Goal: Information Seeking & Learning: Learn about a topic

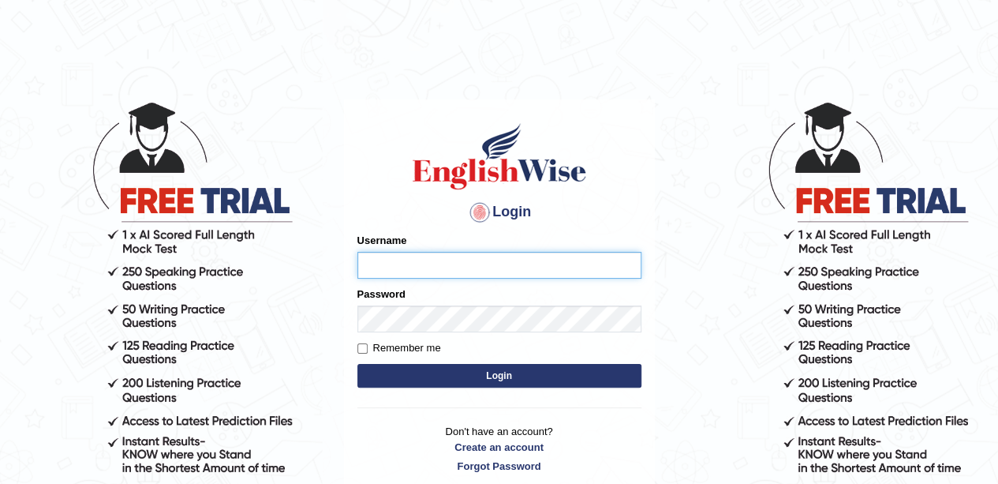
click at [567, 269] on input "Username" at bounding box center [499, 265] width 284 height 27
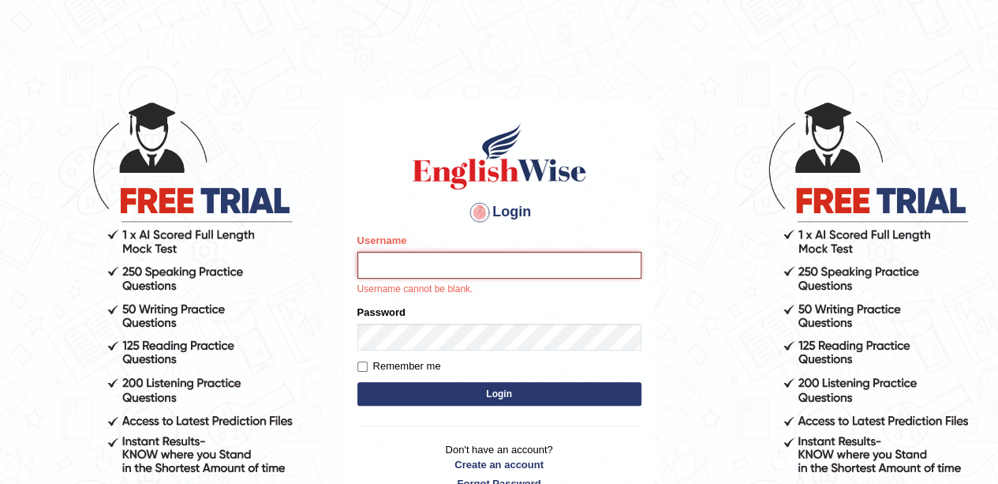
type input "anchalsheoran"
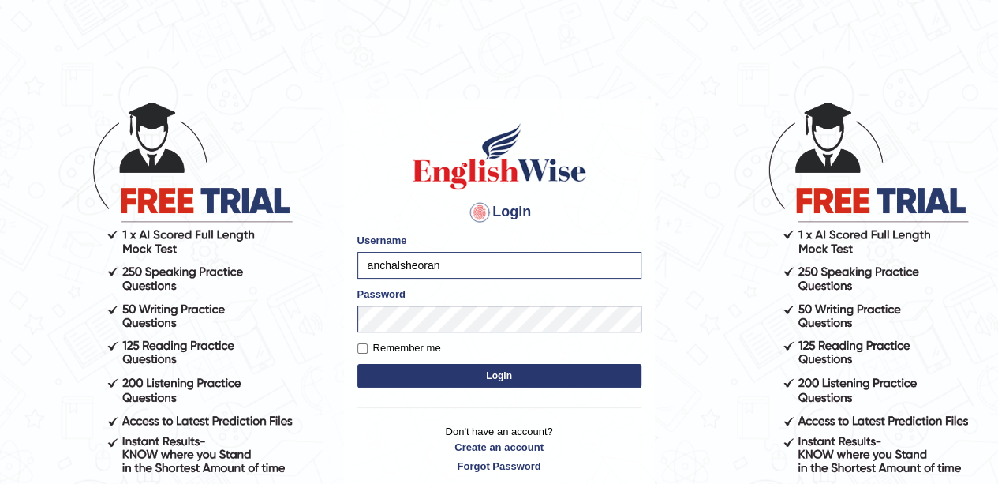
click at [357, 364] on button "Login" at bounding box center [499, 376] width 284 height 24
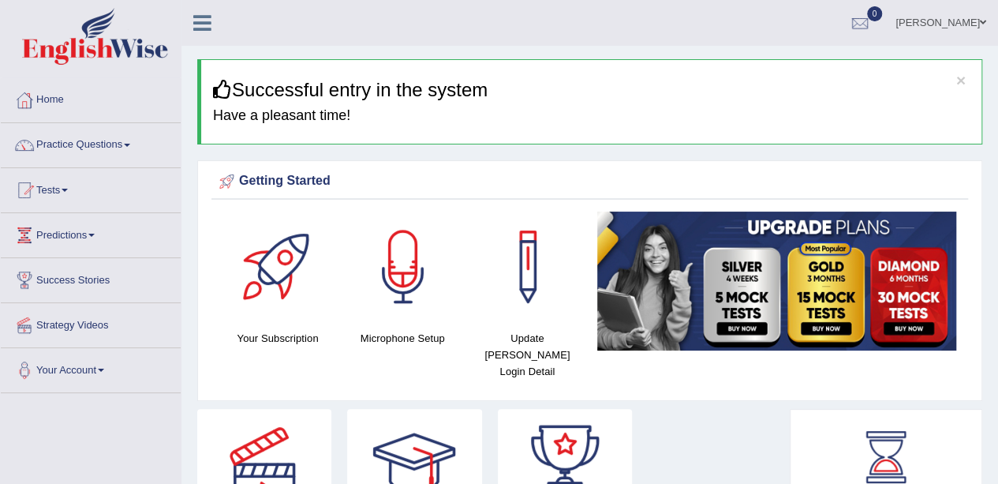
click at [4, 352] on link "Your Account" at bounding box center [91, 367] width 180 height 39
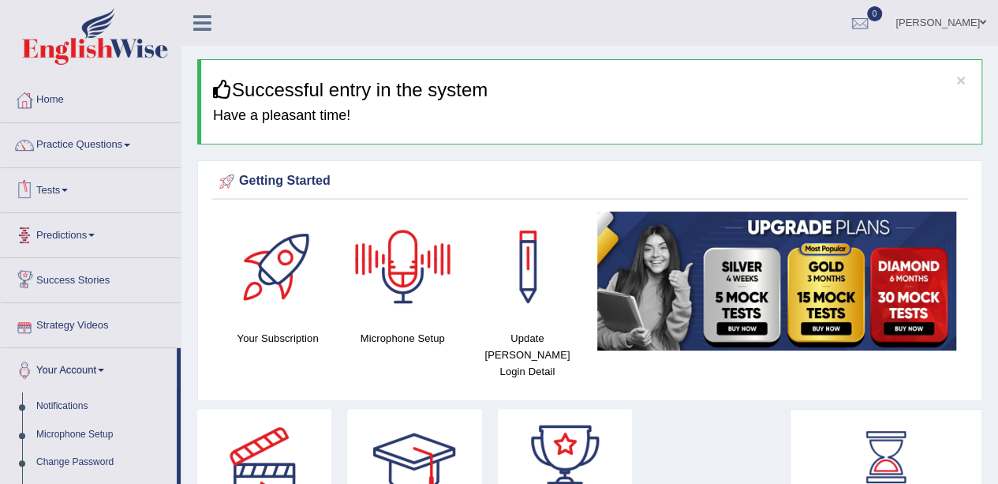
click at [54, 189] on link "Tests" at bounding box center [91, 187] width 180 height 39
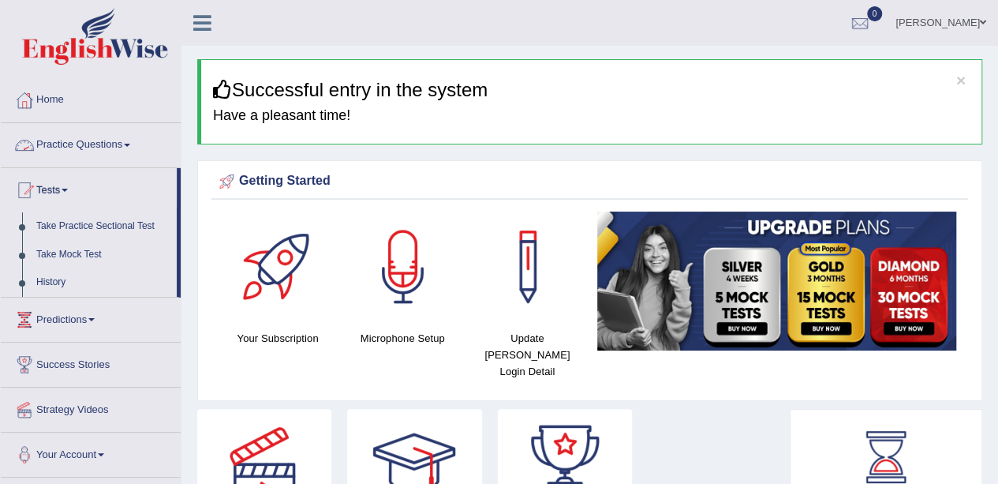
click at [130, 149] on link "Practice Questions" at bounding box center [91, 142] width 180 height 39
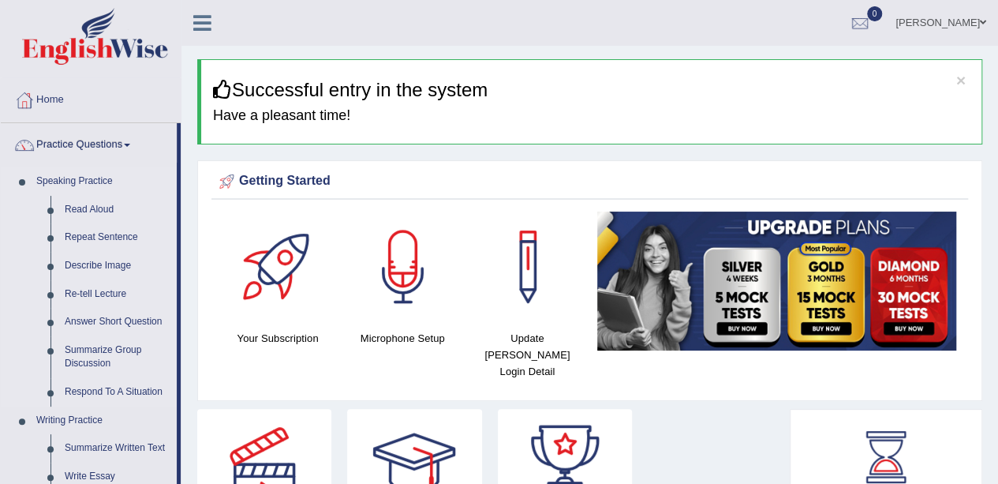
click at [4, 179] on li "Speaking Practice Read Aloud Repeat Sentence Describe Image Re-tell Lecture Ans…" at bounding box center [89, 286] width 176 height 239
click at [95, 204] on link "Read Aloud" at bounding box center [117, 210] width 119 height 28
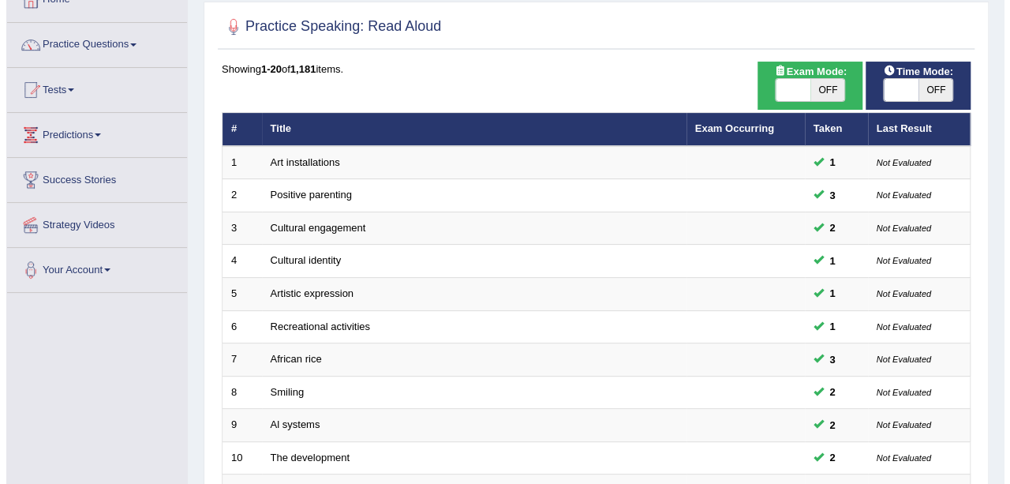
scroll to position [96, 0]
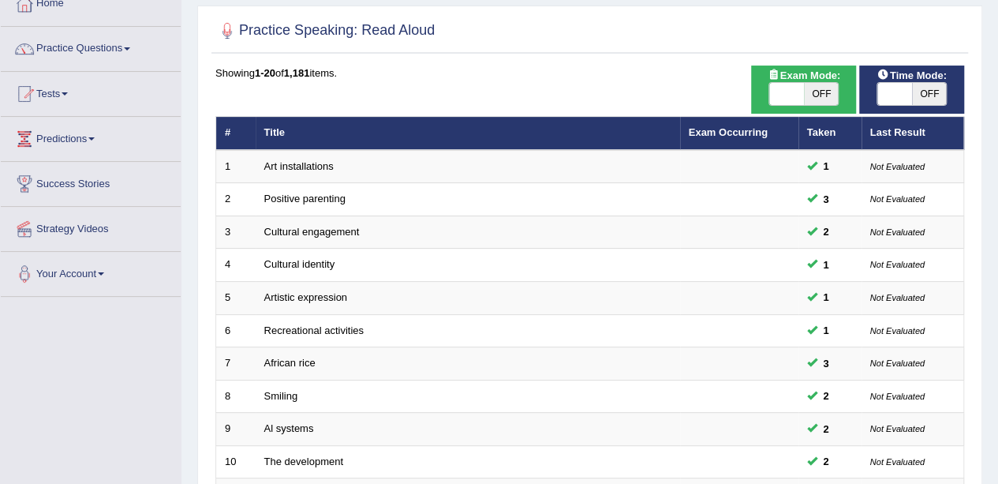
click at [805, 83] on span "OFF" at bounding box center [821, 94] width 35 height 22
checkbox input "true"
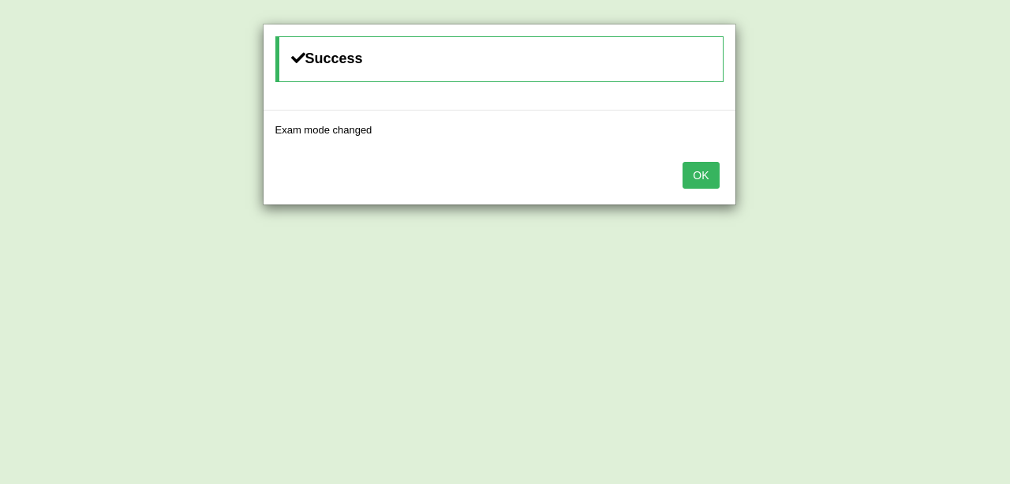
click at [719, 178] on div "OK" at bounding box center [499, 176] width 472 height 55
click at [702, 174] on button "OK" at bounding box center [700, 175] width 36 height 27
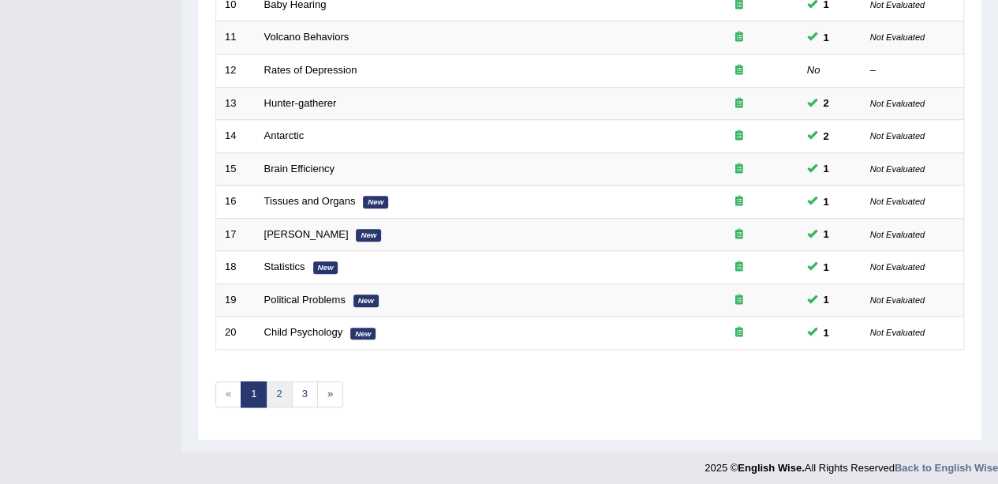
click at [279, 392] on link "2" at bounding box center [279, 394] width 26 height 26
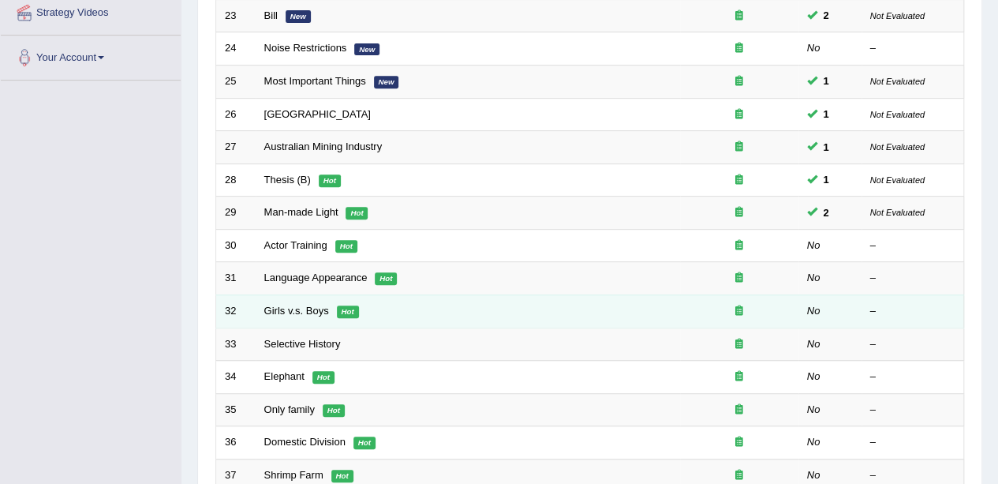
scroll to position [303, 0]
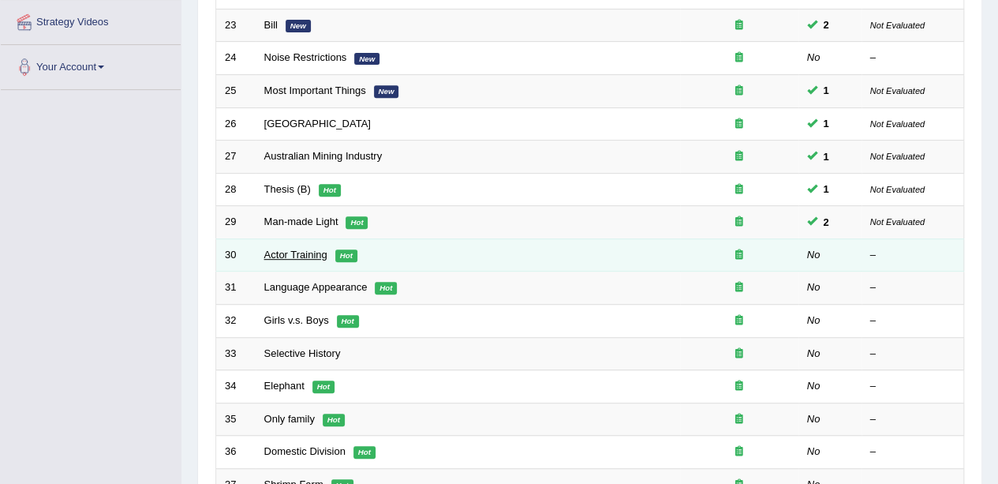
click at [293, 248] on link "Actor Training" at bounding box center [295, 254] width 63 height 12
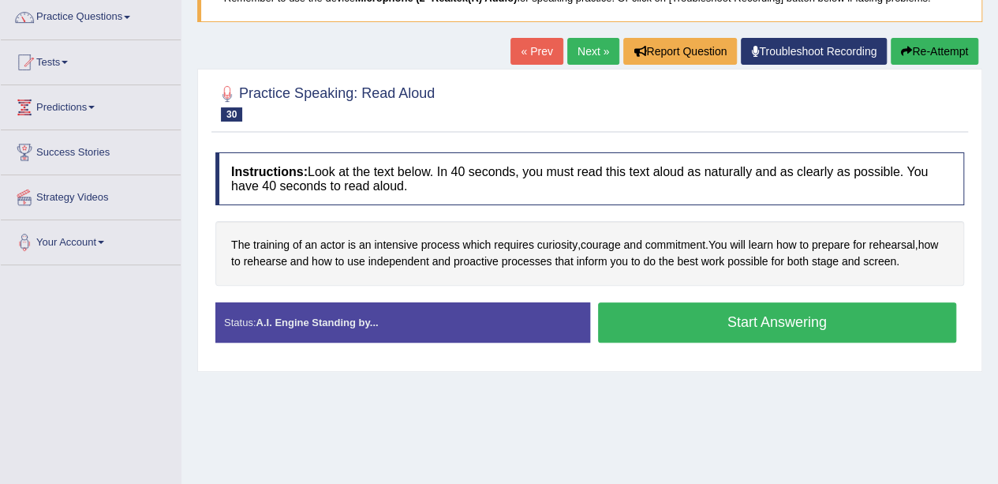
click at [790, 318] on button "Start Answering" at bounding box center [777, 322] width 359 height 40
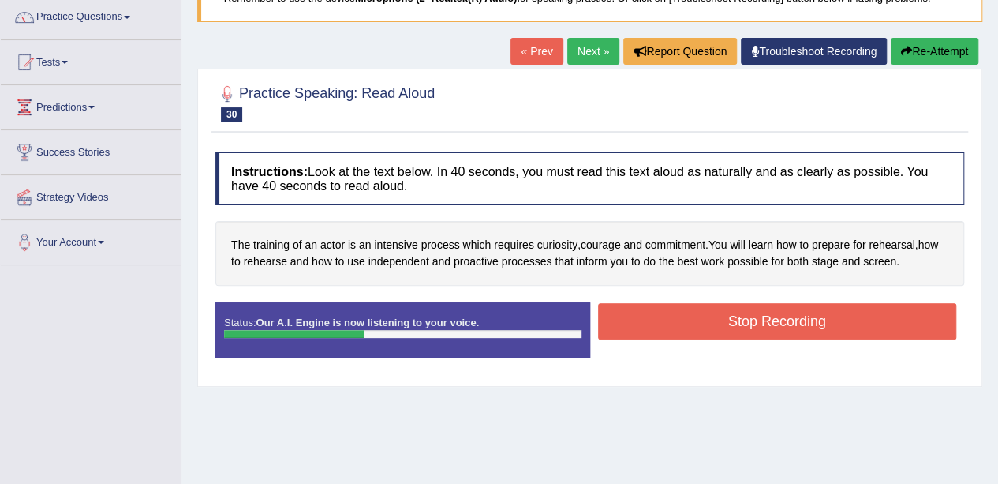
click at [790, 318] on button "Stop Recording" at bounding box center [777, 321] width 359 height 36
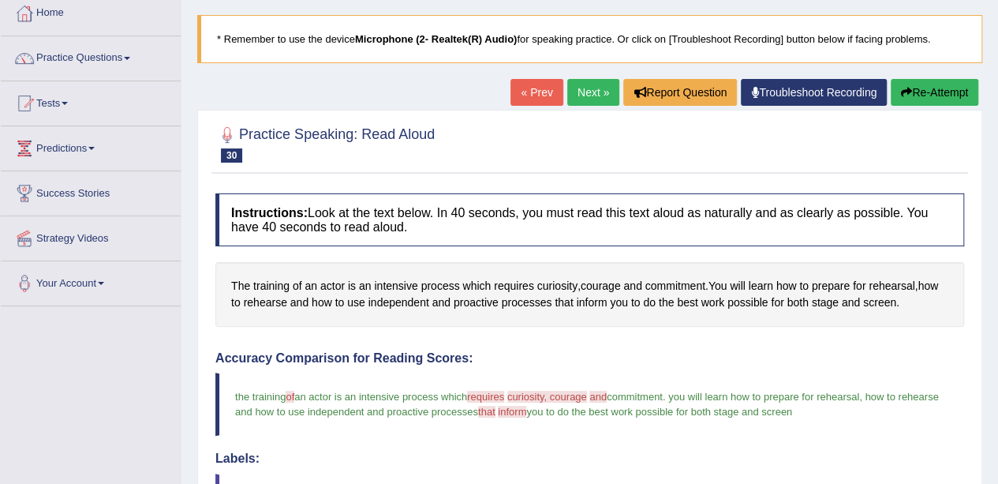
scroll to position [16, 0]
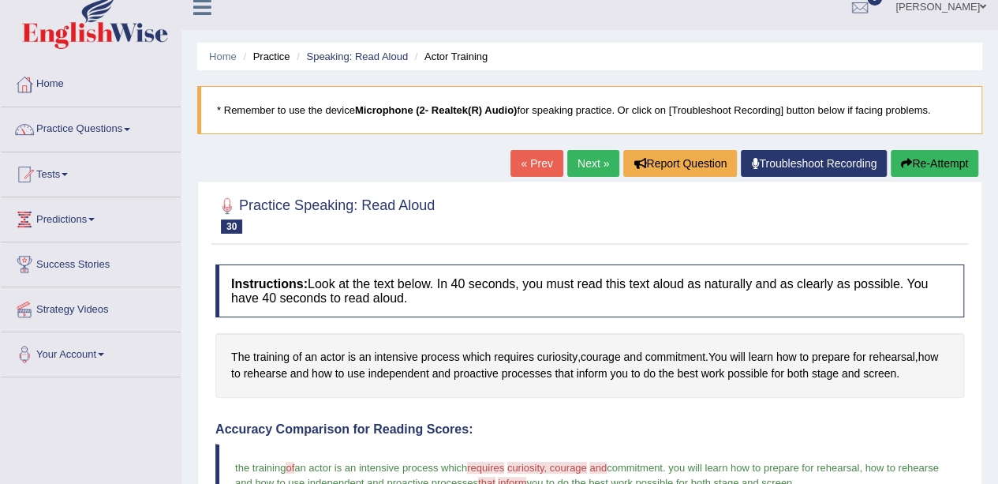
click at [589, 168] on link "Next »" at bounding box center [593, 163] width 52 height 27
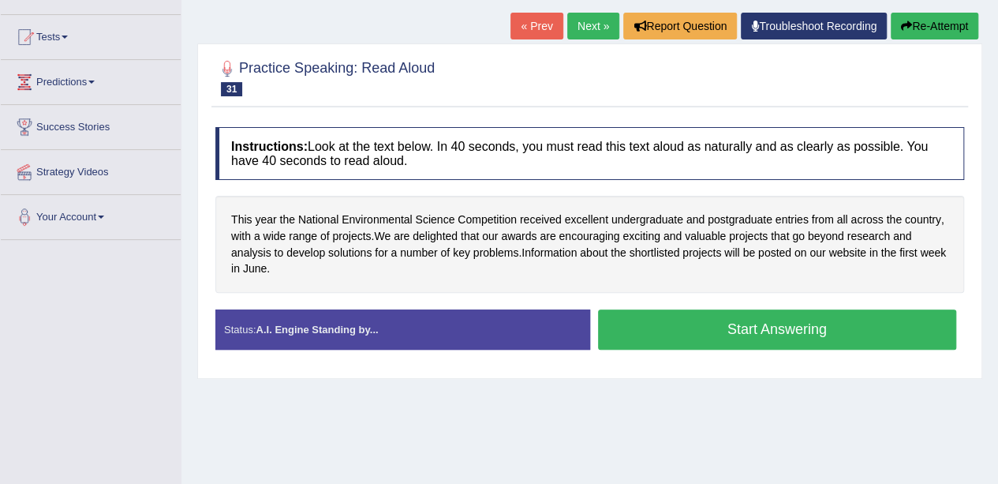
click at [761, 317] on button "Start Answering" at bounding box center [777, 329] width 359 height 40
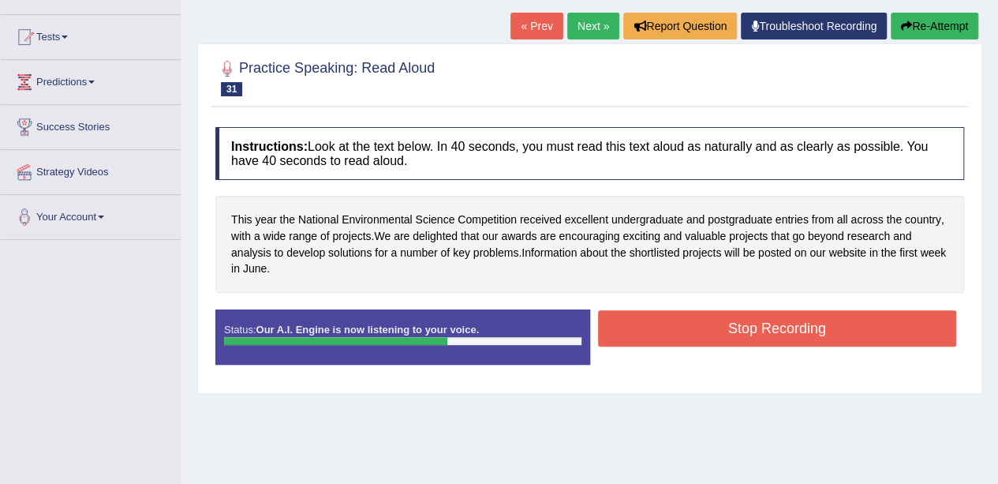
click at [761, 317] on button "Stop Recording" at bounding box center [777, 328] width 359 height 36
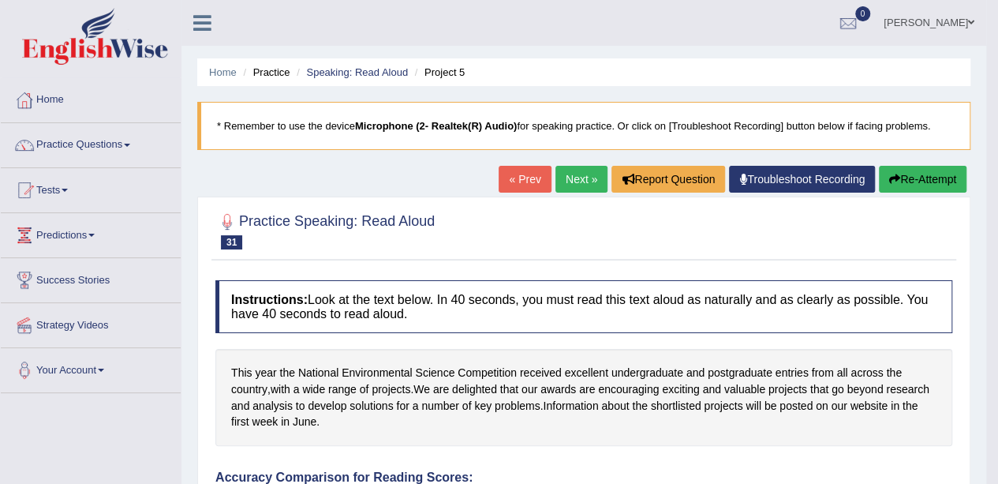
click at [47, 192] on link "Tests" at bounding box center [91, 187] width 180 height 39
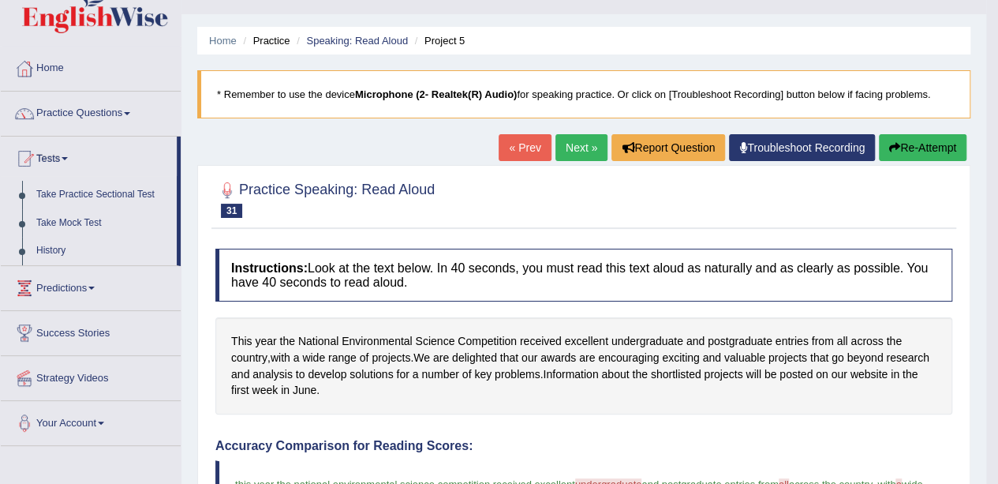
scroll to position [31, 0]
click at [60, 223] on link "Take Mock Test" at bounding box center [103, 224] width 148 height 28
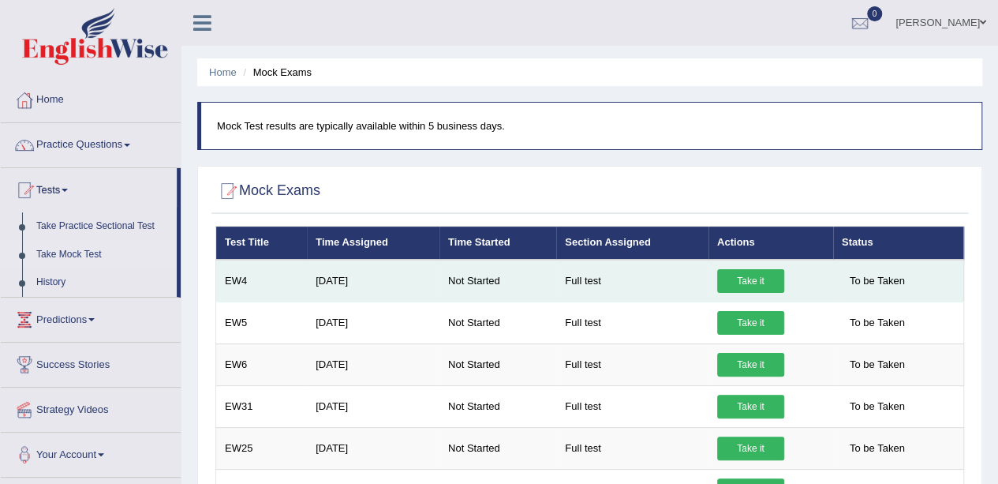
click at [751, 275] on link "Take it" at bounding box center [750, 281] width 67 height 24
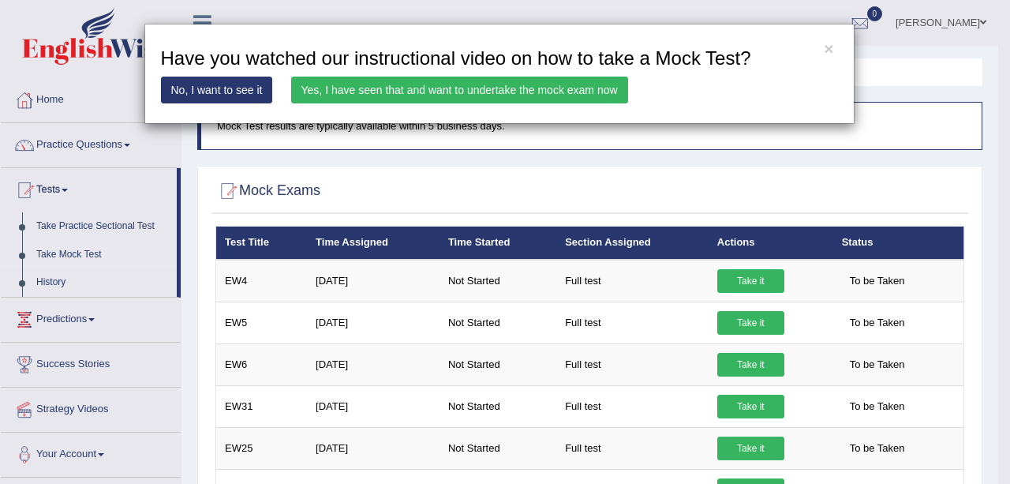
click at [547, 92] on link "Yes, I have seen that and want to undertake the mock exam now" at bounding box center [459, 90] width 337 height 27
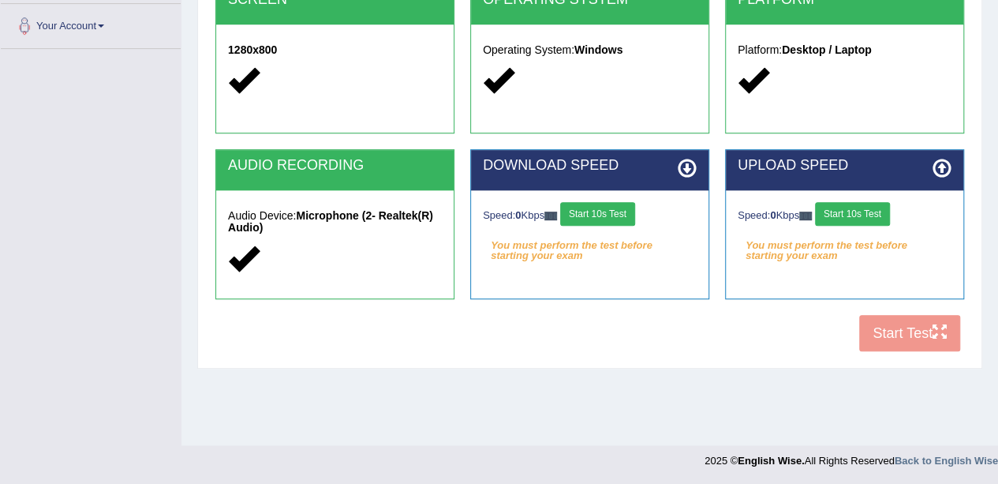
click at [618, 202] on button "Start 10s Test" at bounding box center [597, 214] width 75 height 24
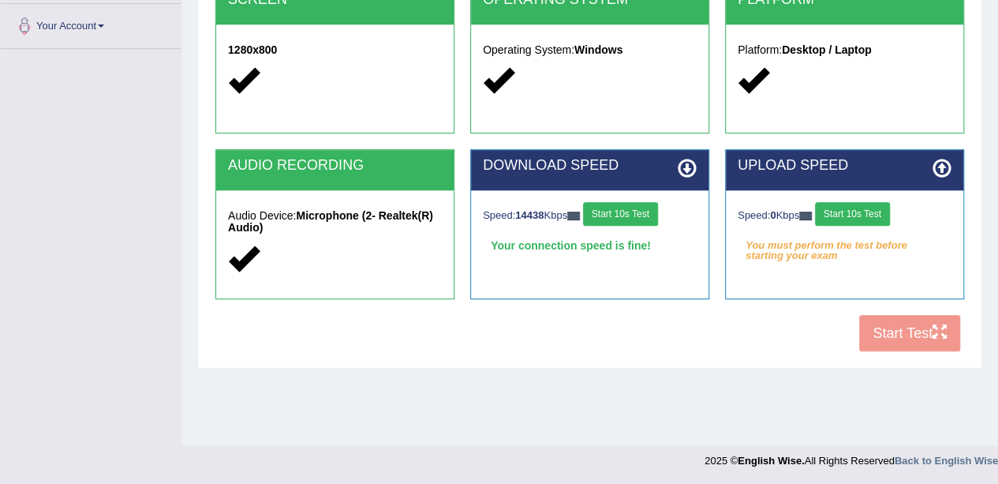
click at [868, 204] on button "Start 10s Test" at bounding box center [852, 214] width 75 height 24
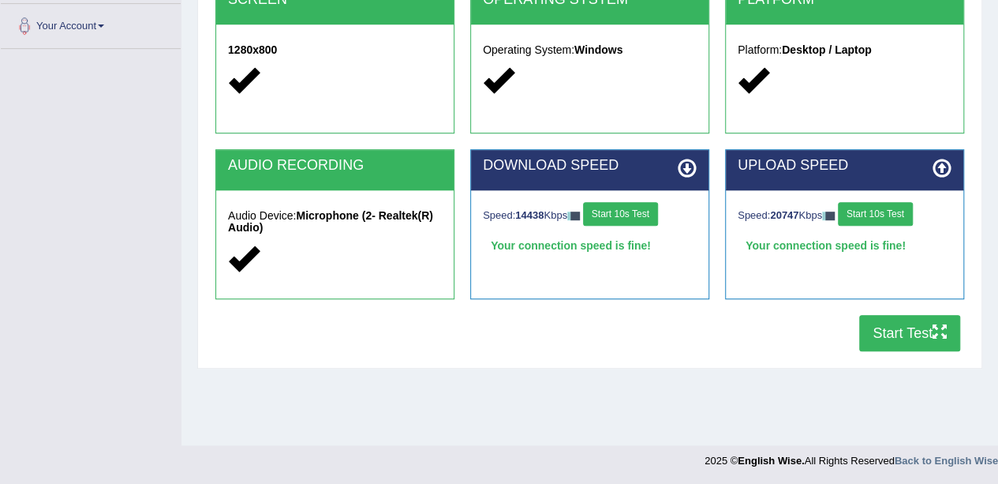
click at [930, 337] on button "Start Test" at bounding box center [909, 333] width 101 height 36
